Goal: Task Accomplishment & Management: Manage account settings

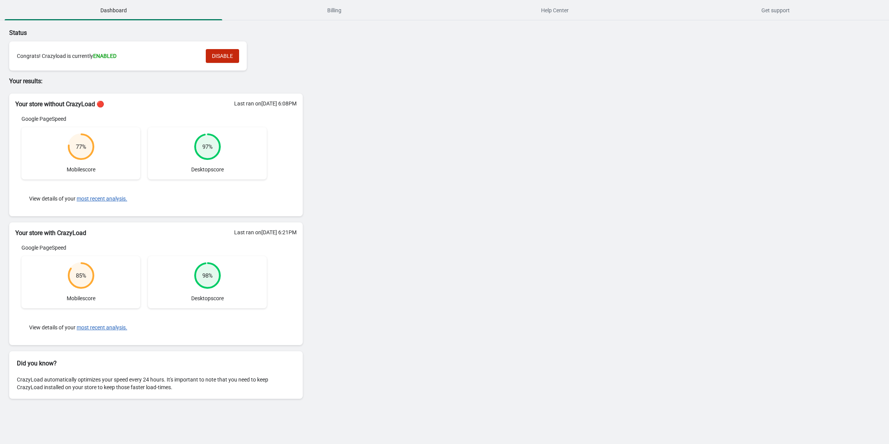
click at [341, 23] on div "Status Congrats! Crazyload is currently ENABLED DISABLE Your results: Your stor…" at bounding box center [444, 214] width 889 height 389
click at [341, 7] on span "Billing" at bounding box center [334, 10] width 218 height 14
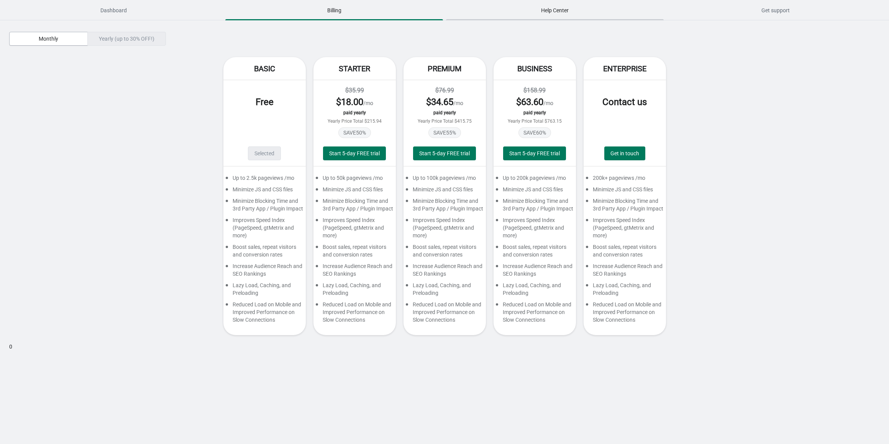
click at [553, 19] on button "Help Center" at bounding box center [555, 10] width 221 height 20
click at [108, 6] on span "Dashboard" at bounding box center [114, 10] width 218 height 14
